Goal: Task Accomplishment & Management: Use online tool/utility

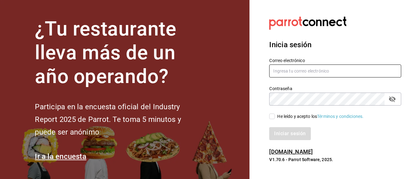
click at [293, 72] on input "text" at bounding box center [335, 70] width 132 height 13
type input "Iniridessamramirez@gmail.com"
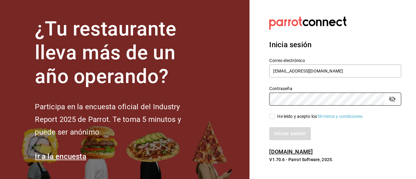
click at [272, 118] on input "He leído y acepto los Términos y condiciones." at bounding box center [272, 116] width 6 height 6
checkbox input "true"
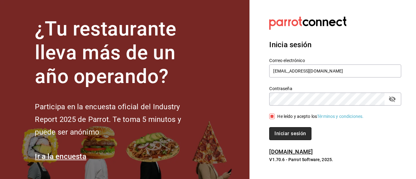
click at [276, 132] on button "Iniciar sesión" at bounding box center [290, 133] width 42 height 13
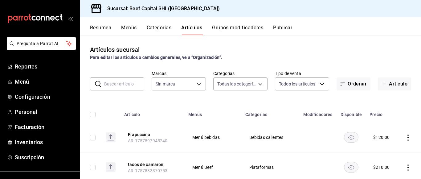
type input "8e149e92-2e81-41b7-bb06-f216bda6e039,230c4a31-dbb7-4585-b22f-1c5c36cb302b,19d1c…"
type input "605647f7-5ddc-403a-84da-aa3c8a25865f"
